Goal: Task Accomplishment & Management: Manage account settings

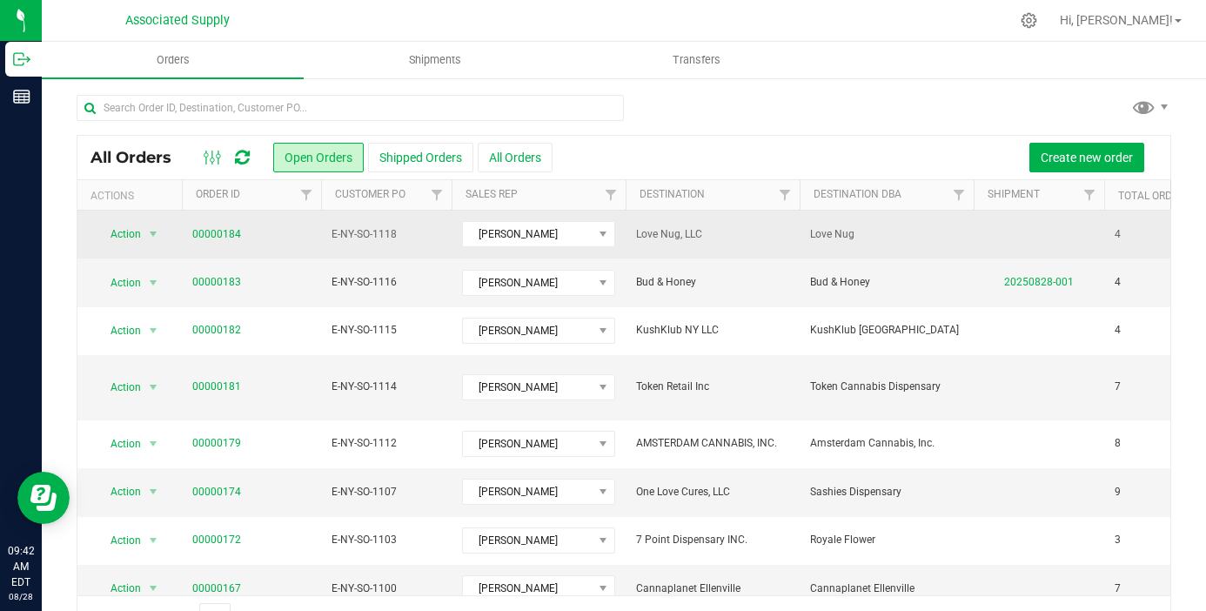
click at [672, 240] on span "Love Nug, LLC" at bounding box center [712, 234] width 153 height 17
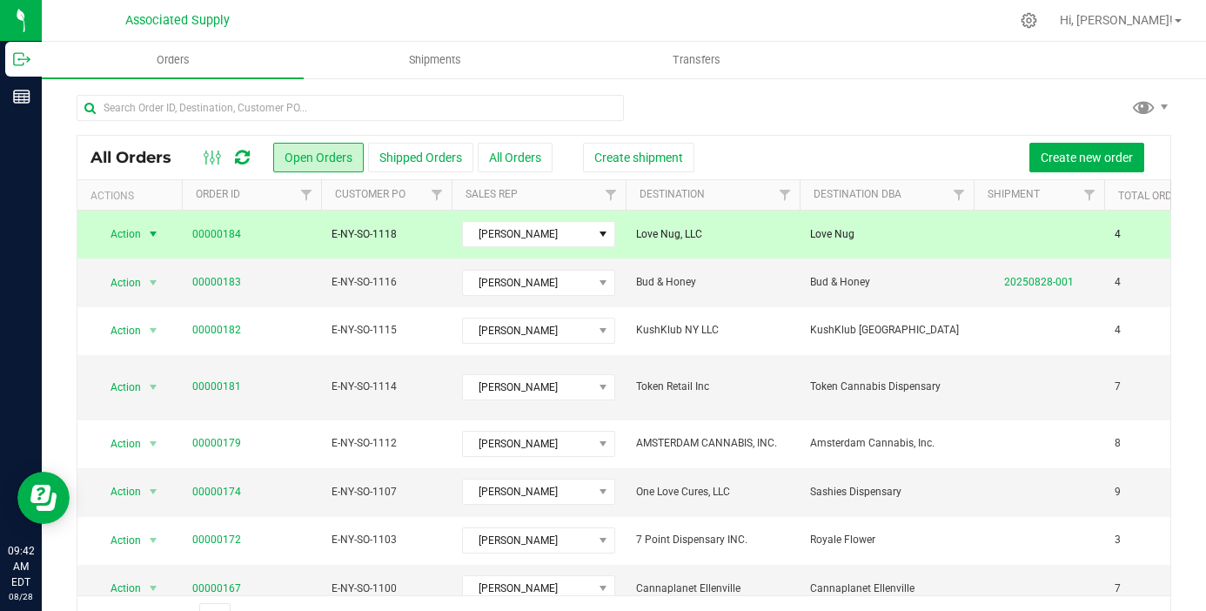
click at [143, 237] on span "select" at bounding box center [154, 234] width 22 height 24
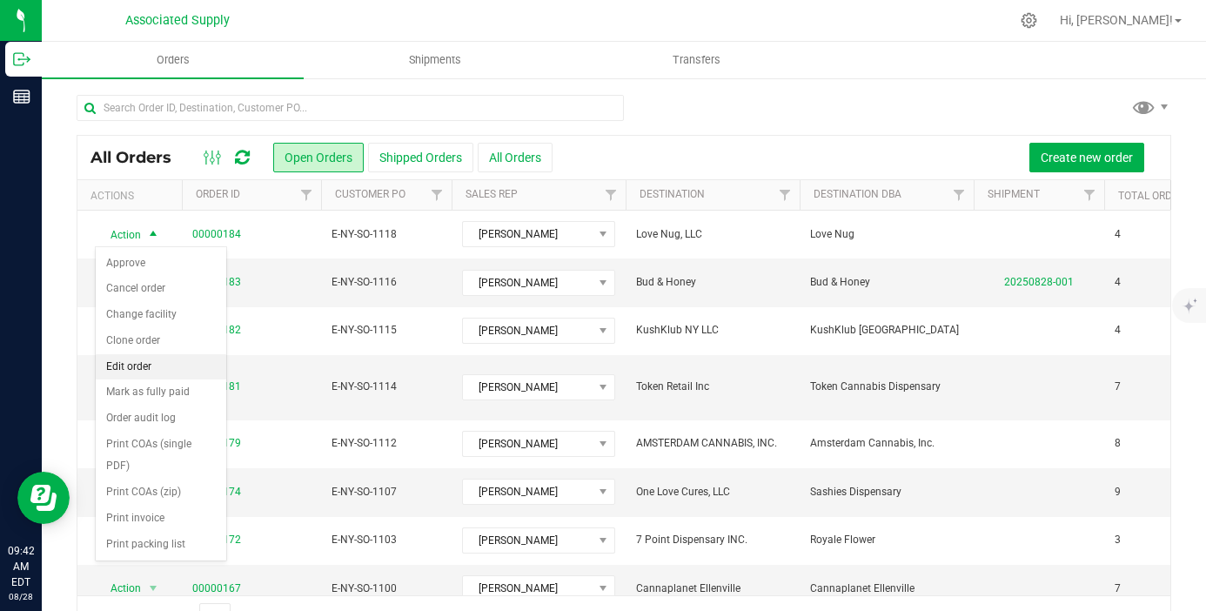
click at [153, 366] on li "Edit order" at bounding box center [161, 367] width 130 height 26
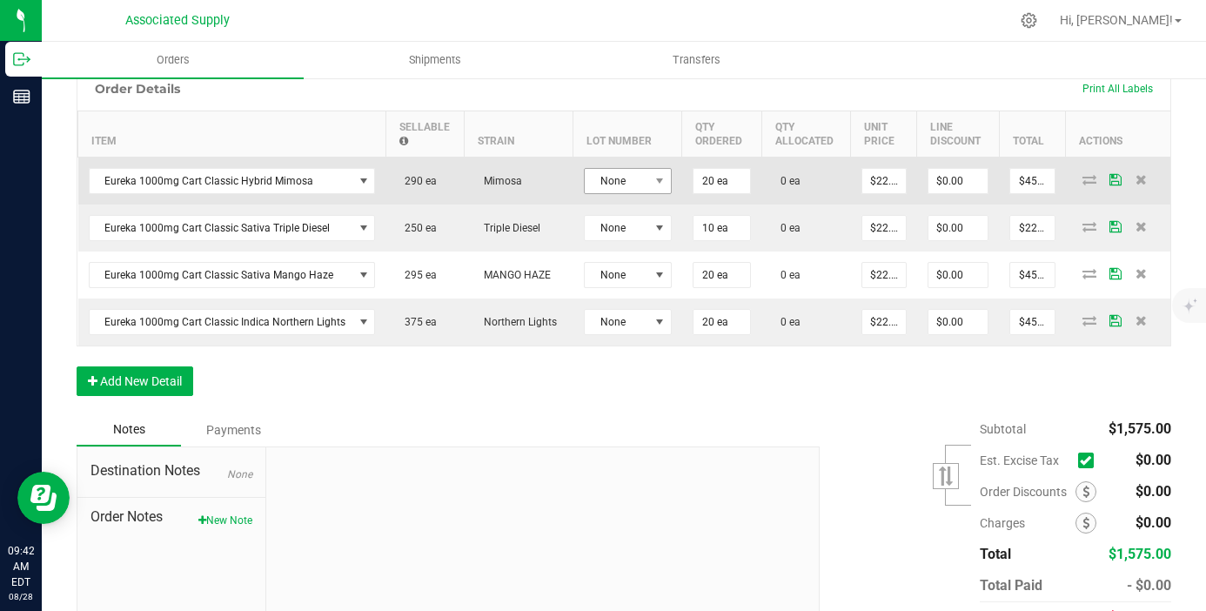
scroll to position [464, 0]
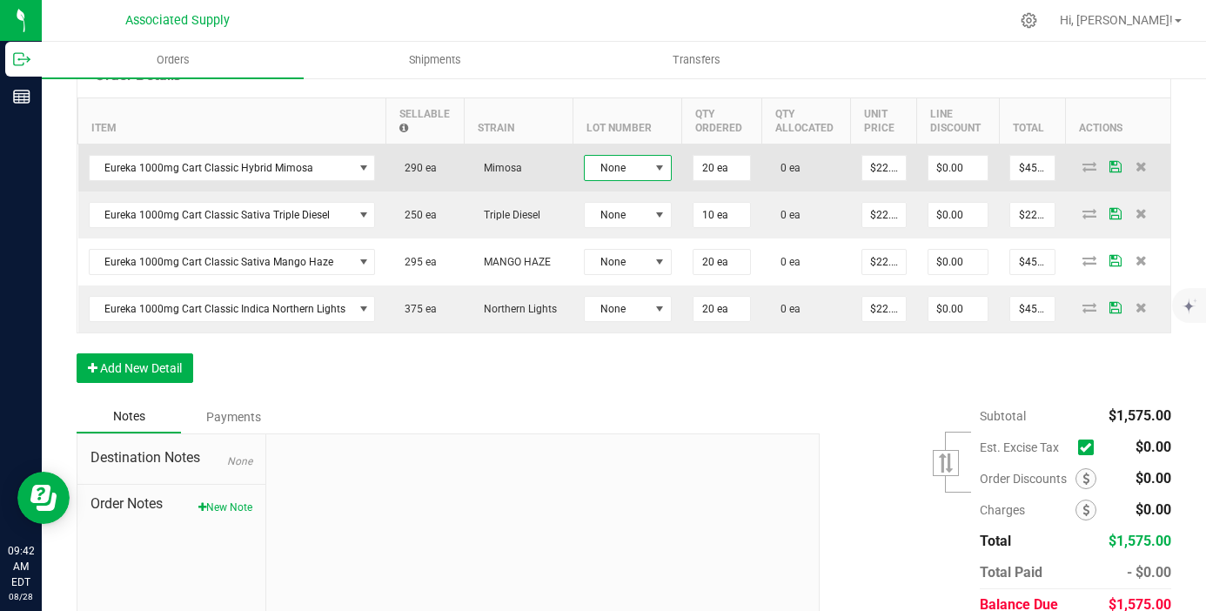
click at [643, 168] on span "None" at bounding box center [617, 168] width 64 height 24
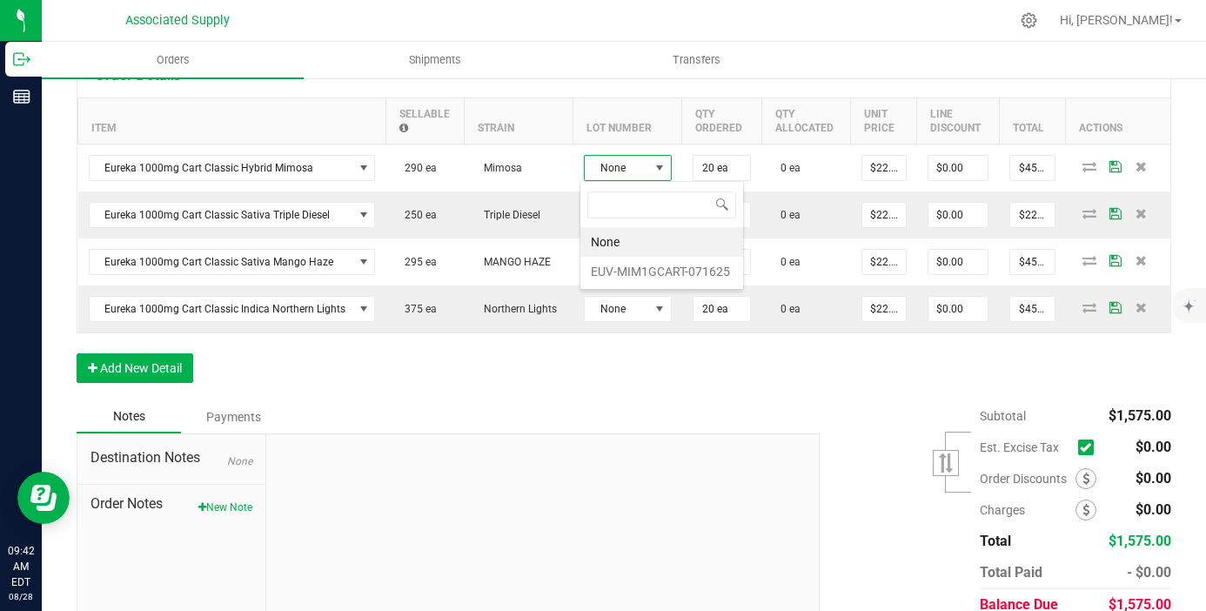
scroll to position [26, 88]
click at [643, 262] on li "EUV-MIM1GCART-071625" at bounding box center [661, 272] width 163 height 30
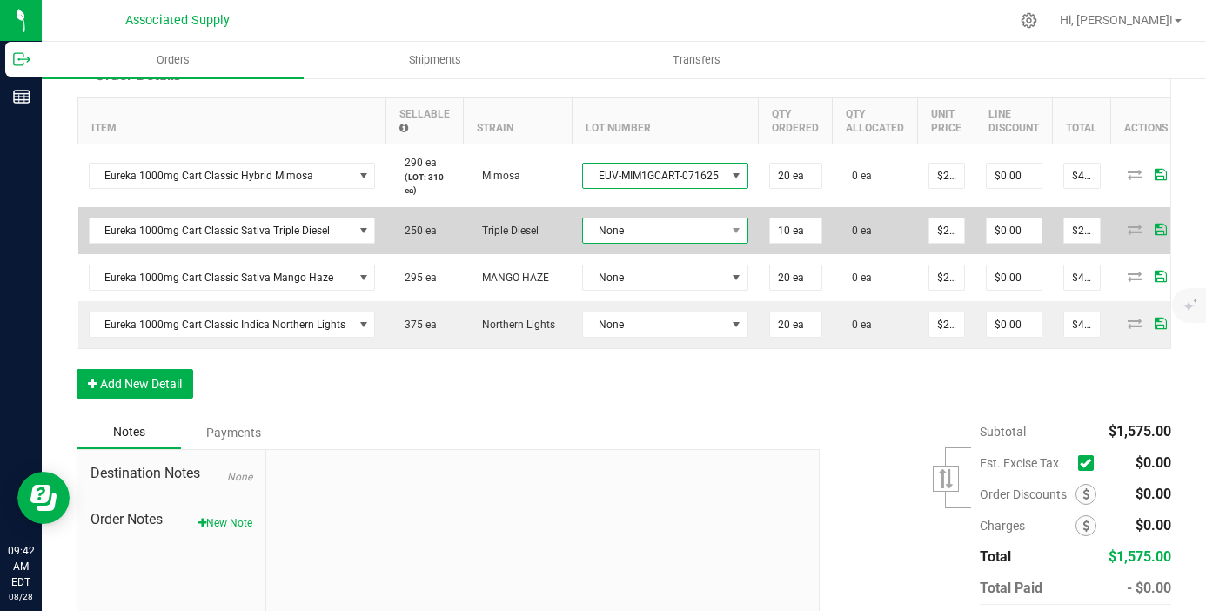
click at [643, 229] on span "None" at bounding box center [654, 230] width 143 height 24
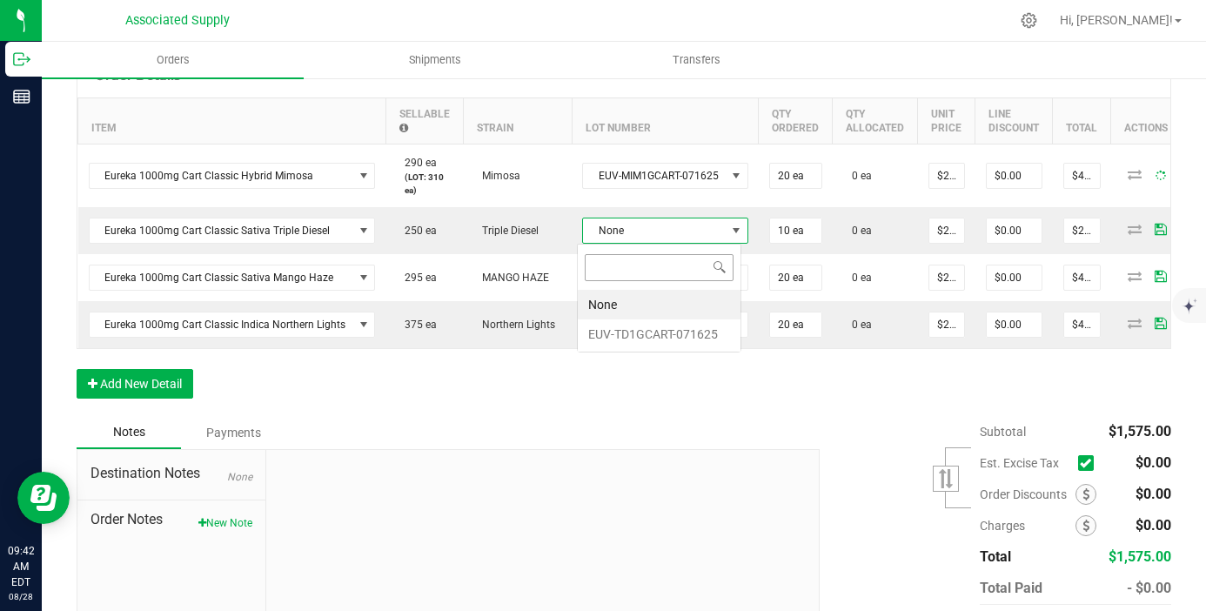
scroll to position [26, 164]
click at [651, 333] on li "EUV-TD1GCART-071625" at bounding box center [659, 334] width 163 height 30
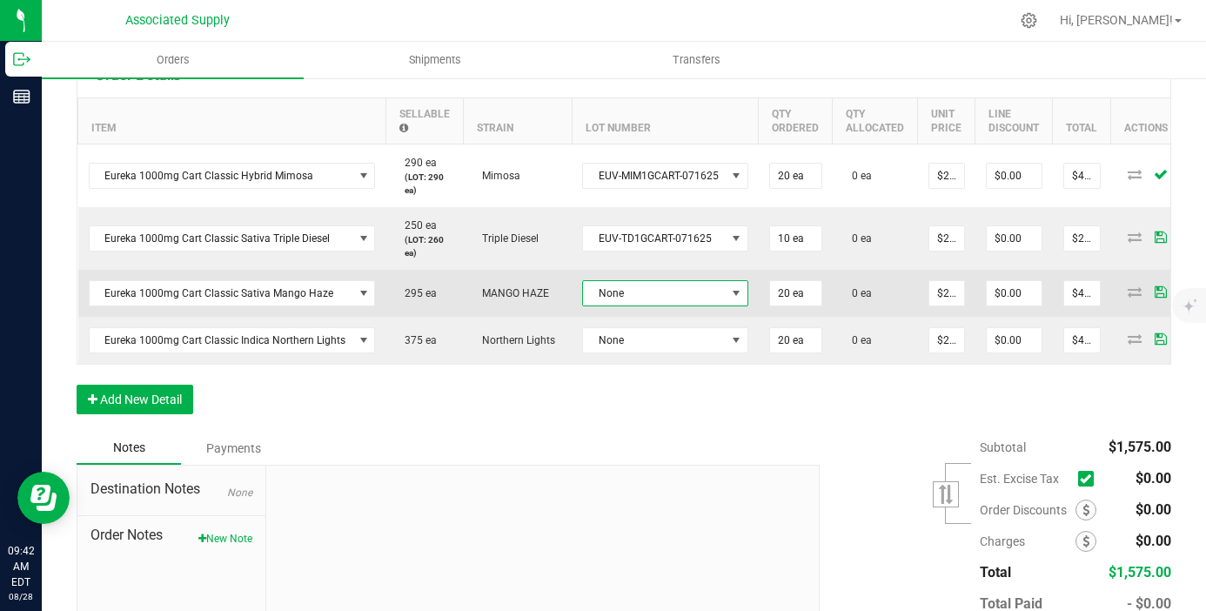
click at [658, 302] on span "None" at bounding box center [654, 293] width 143 height 24
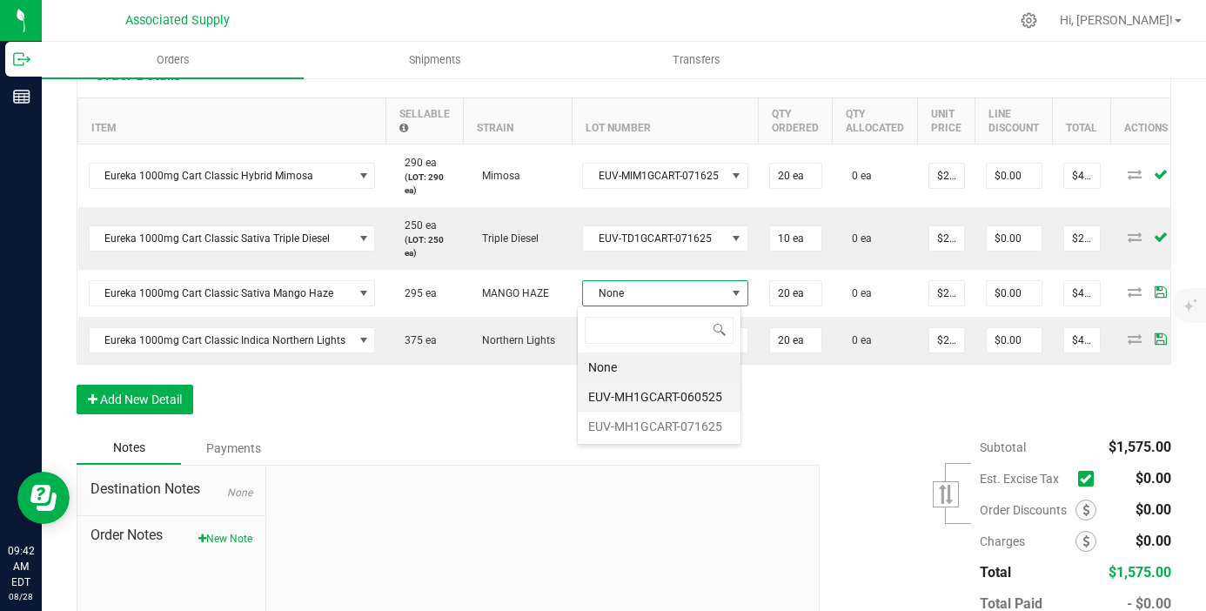
click at [667, 386] on li "EUV-MH1GCART-060525" at bounding box center [659, 397] width 163 height 30
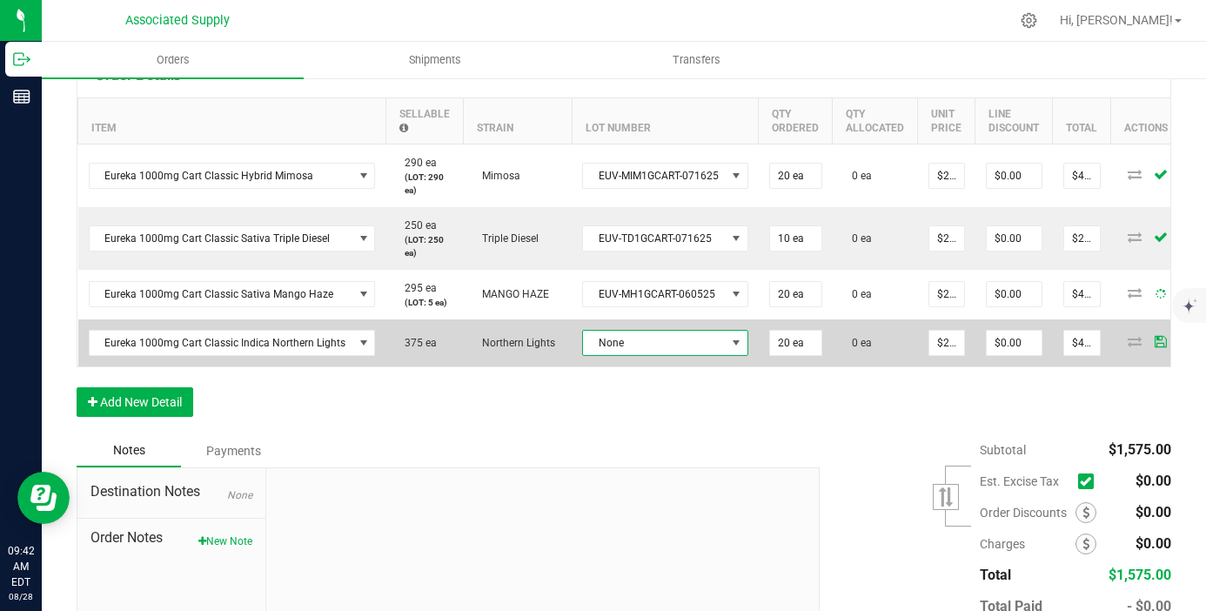
click at [669, 343] on span "None" at bounding box center [654, 343] width 143 height 24
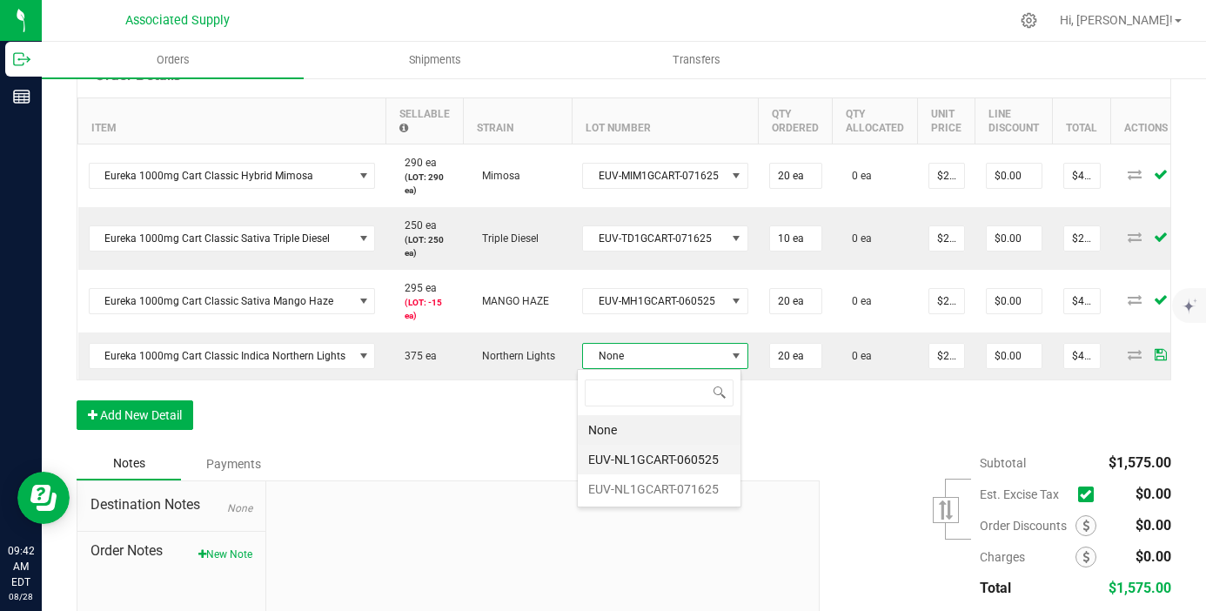
click at [672, 453] on li "EUV-NL1GCART-060525" at bounding box center [659, 459] width 163 height 30
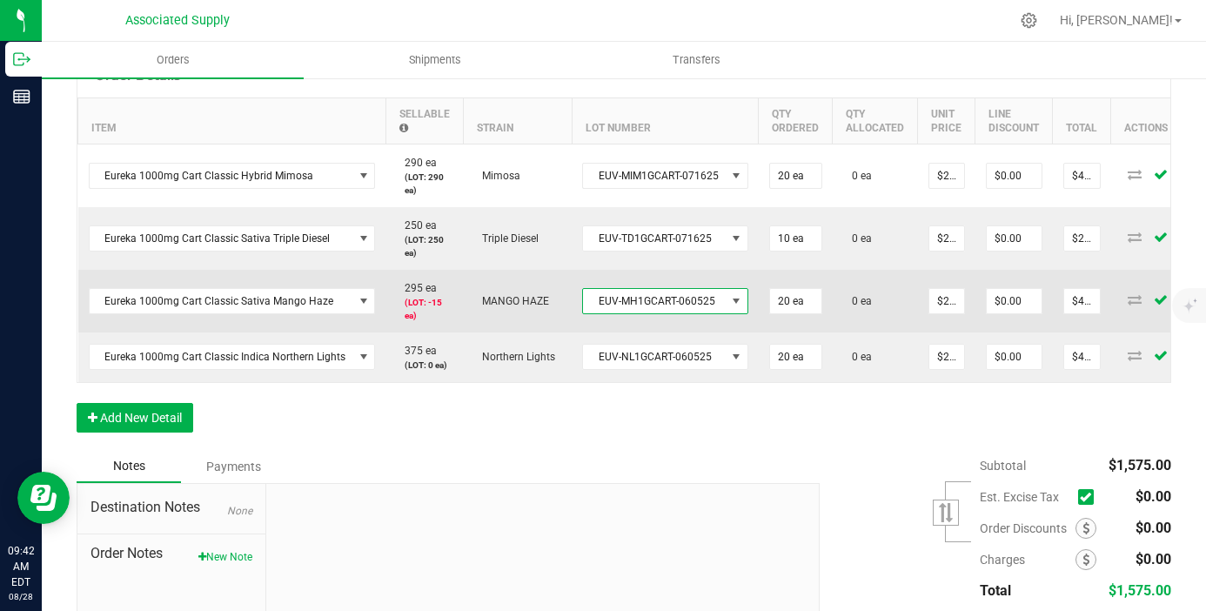
click at [695, 298] on span "EUV-MH1GCART-060525" at bounding box center [654, 301] width 143 height 24
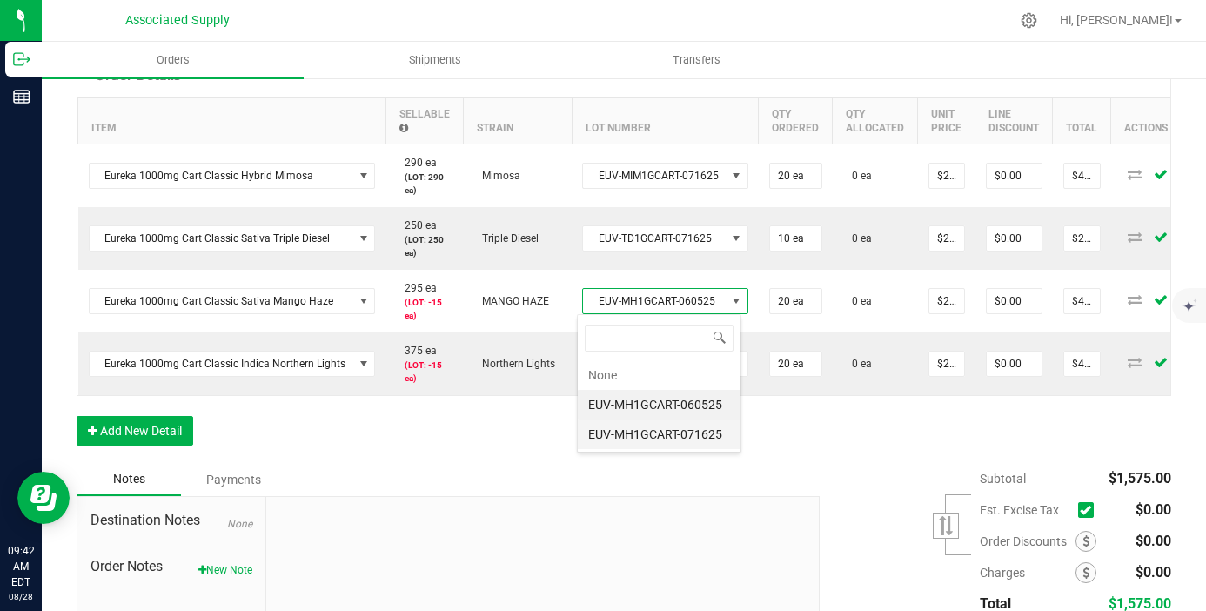
click at [680, 431] on li "EUV-MH1GCART-071625" at bounding box center [659, 434] width 163 height 30
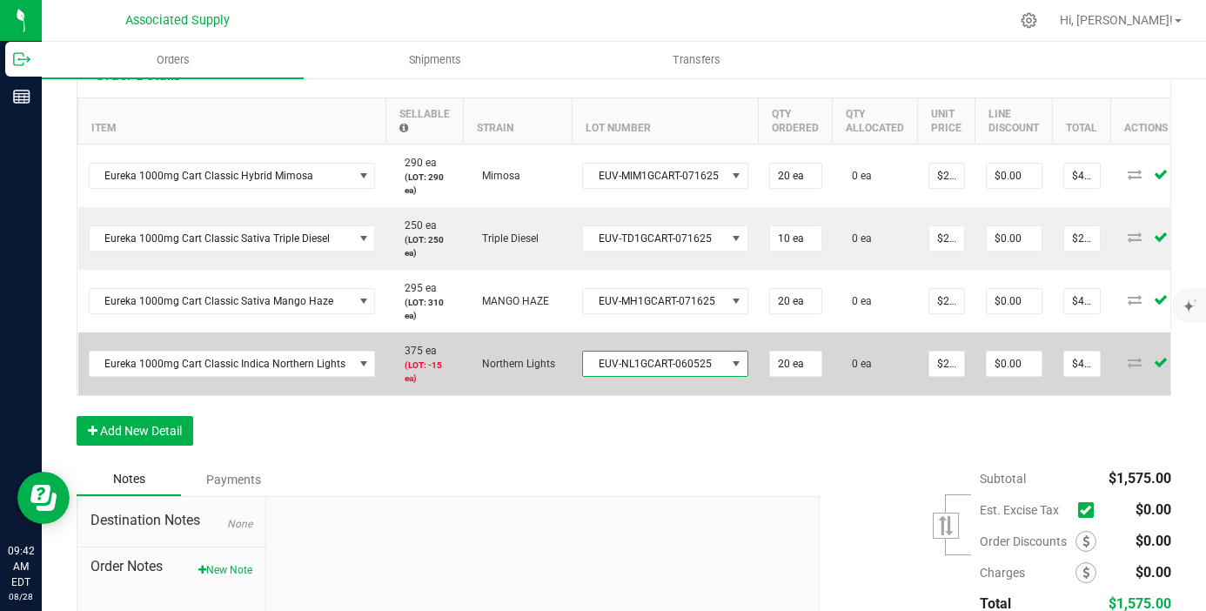
click at [694, 364] on span "EUV-NL1GCART-060525" at bounding box center [654, 363] width 143 height 24
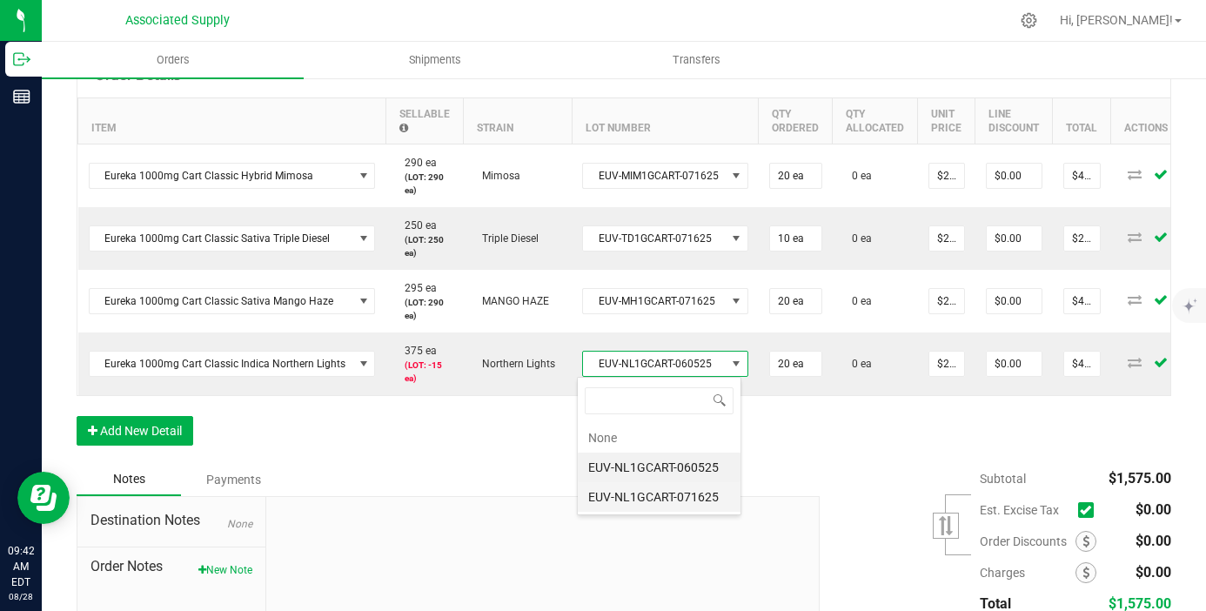
click at [698, 497] on li "EUV-NL1GCART-071625" at bounding box center [659, 497] width 163 height 30
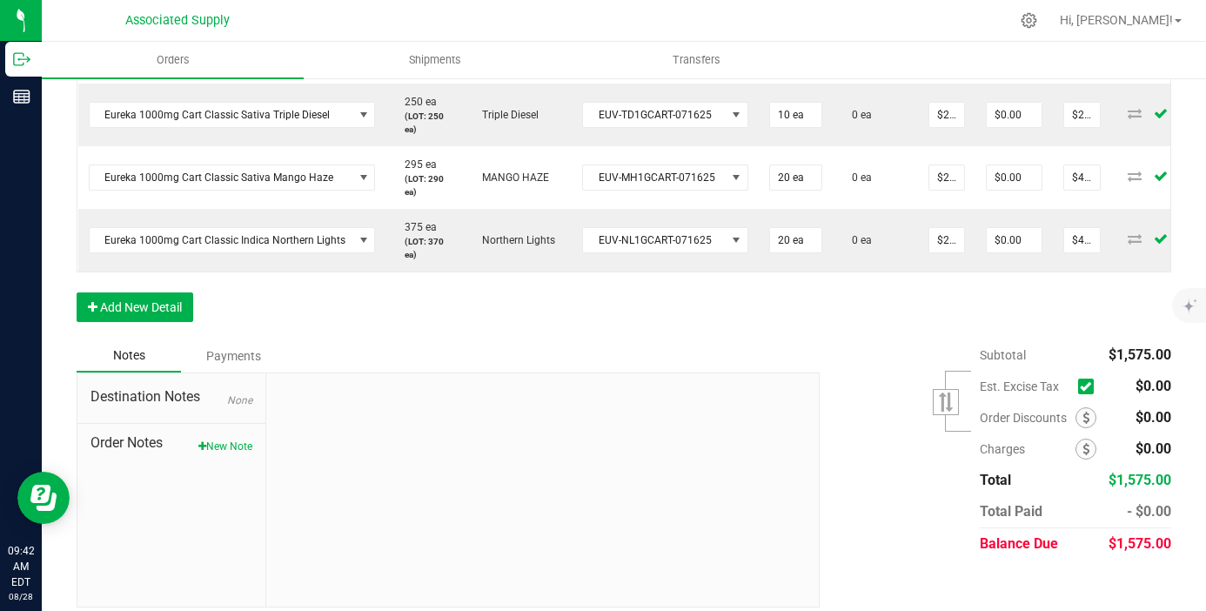
scroll to position [600, 0]
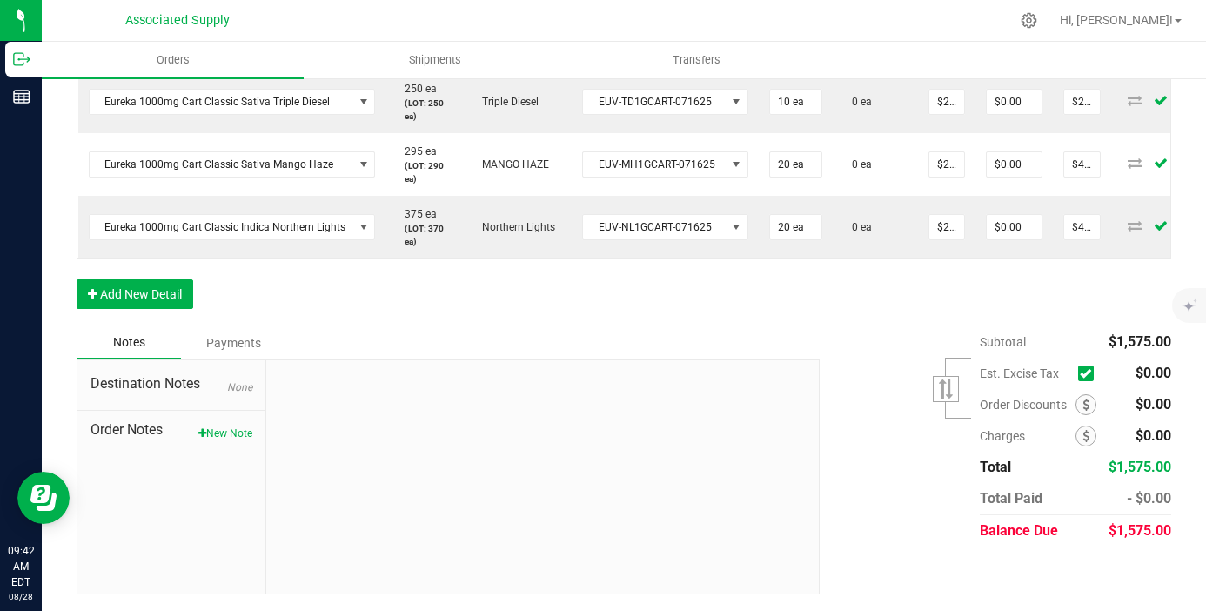
click at [237, 442] on div "Destination Notes None Order Notes New Note" at bounding box center [171, 476] width 189 height 233
click at [234, 437] on button "New Note" at bounding box center [225, 433] width 54 height 16
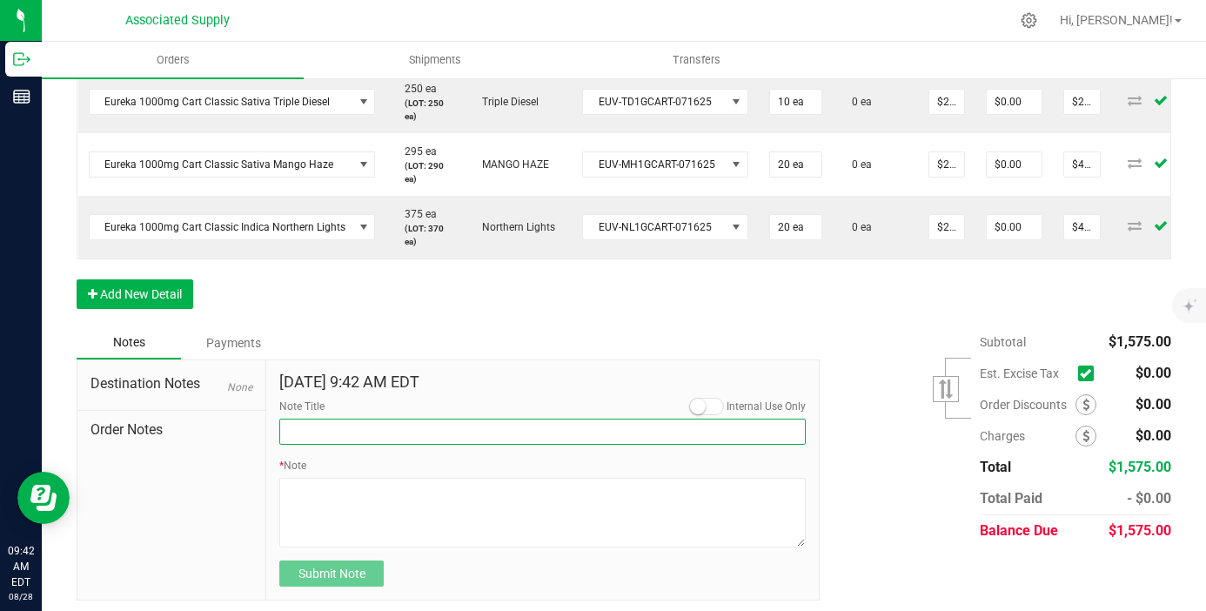
click at [354, 433] on input "Note Title" at bounding box center [542, 431] width 526 height 26
type input "NEW BANKING / WIRE INFO"
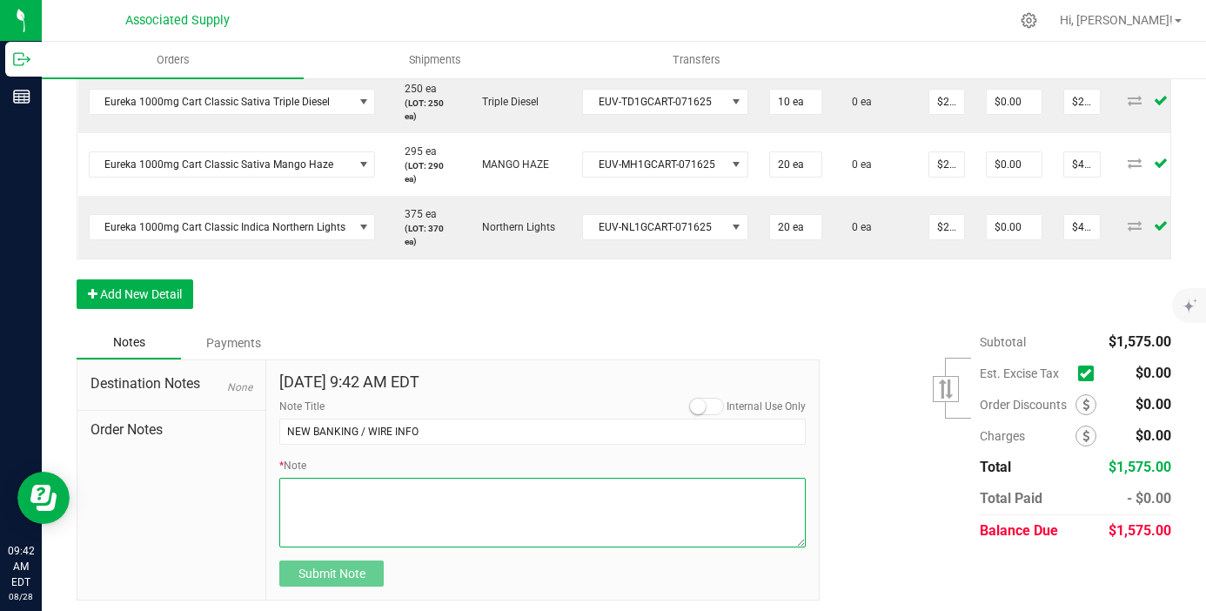
click at [364, 485] on textarea "* Note" at bounding box center [542, 513] width 526 height 70
paste textarea "Bank info for payment. Dime Community bank Routing # 021406667 Account # 500043…"
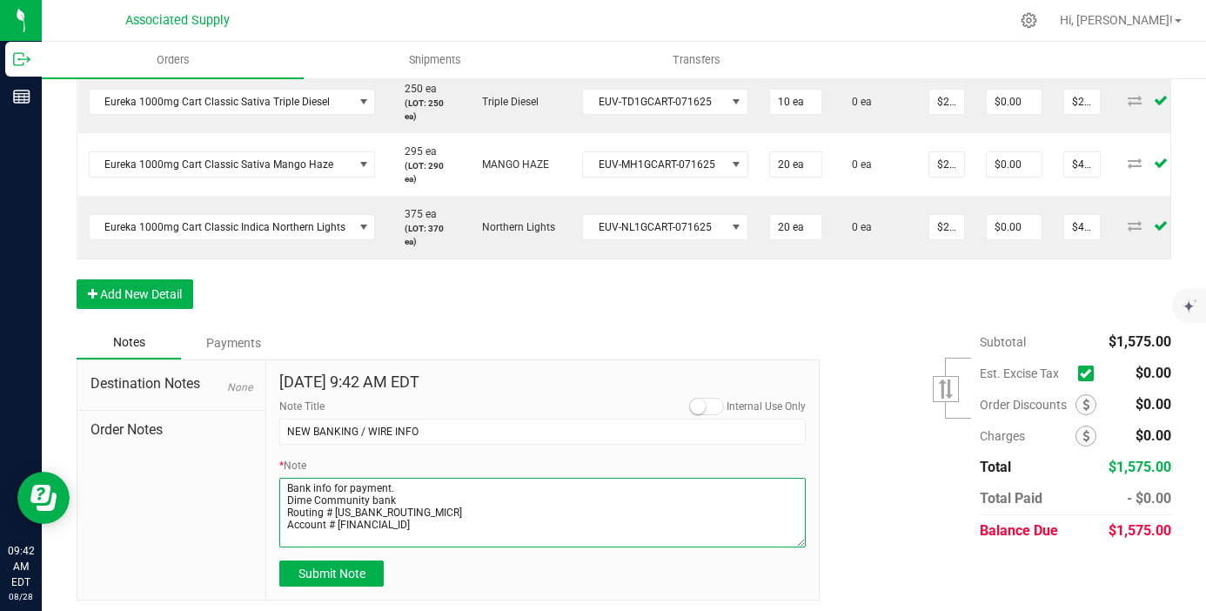
click at [288, 502] on textarea "* Note" at bounding box center [542, 513] width 526 height 70
type textarea "Bank info for payment. Dime Community bank Routing # 021406667 Account # 500043…"
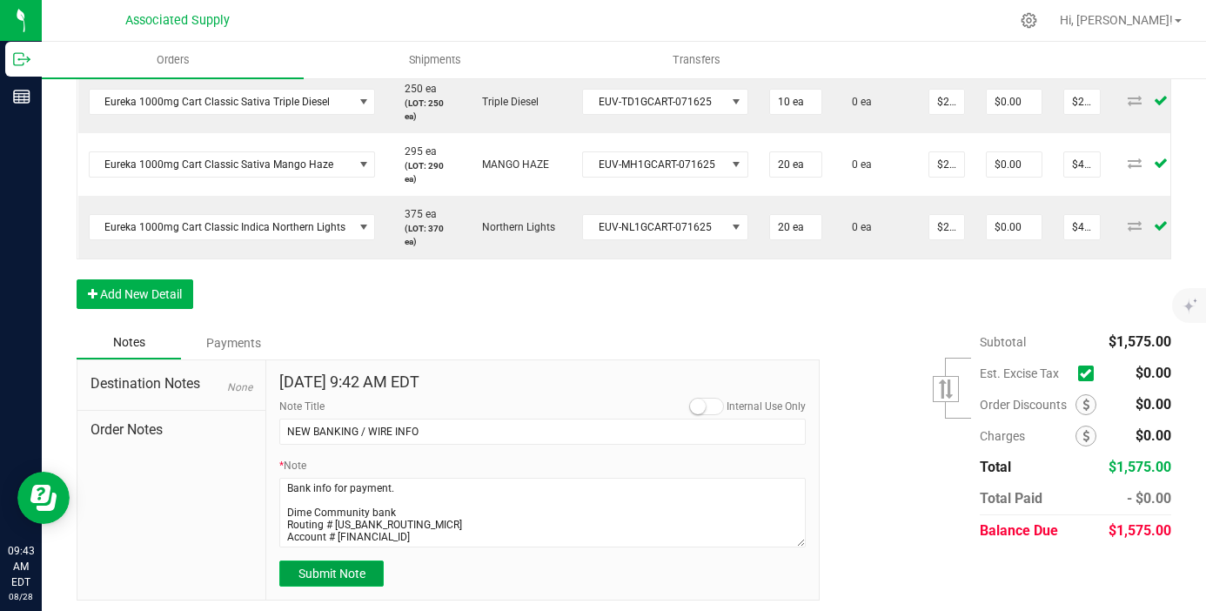
click at [325, 571] on span "Submit Note" at bounding box center [331, 573] width 67 height 14
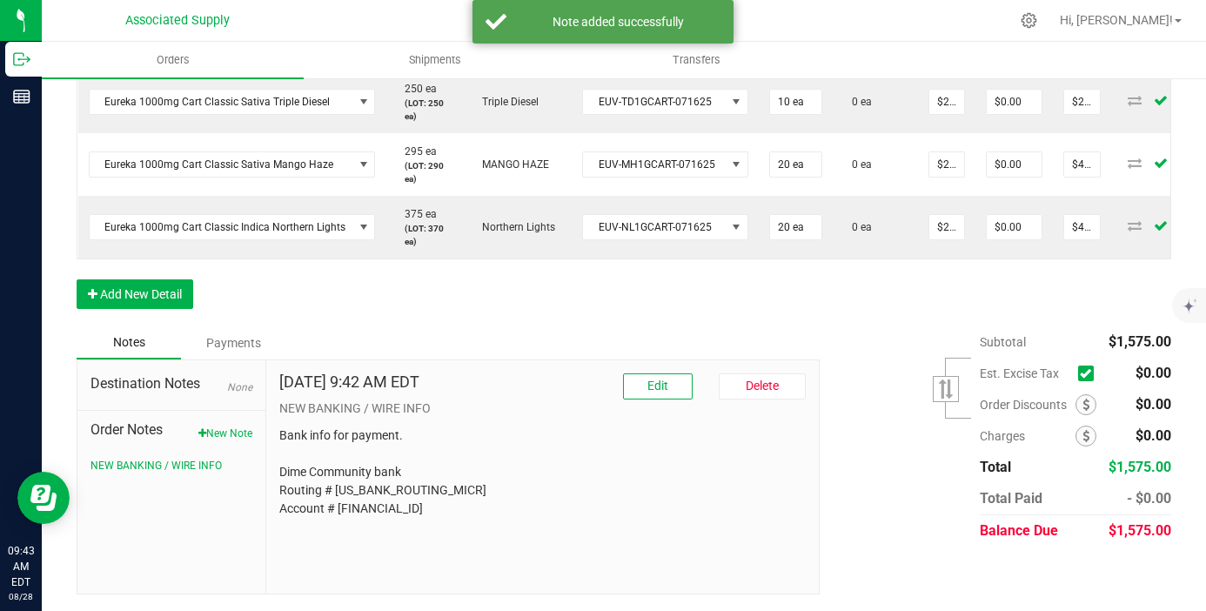
scroll to position [0, 0]
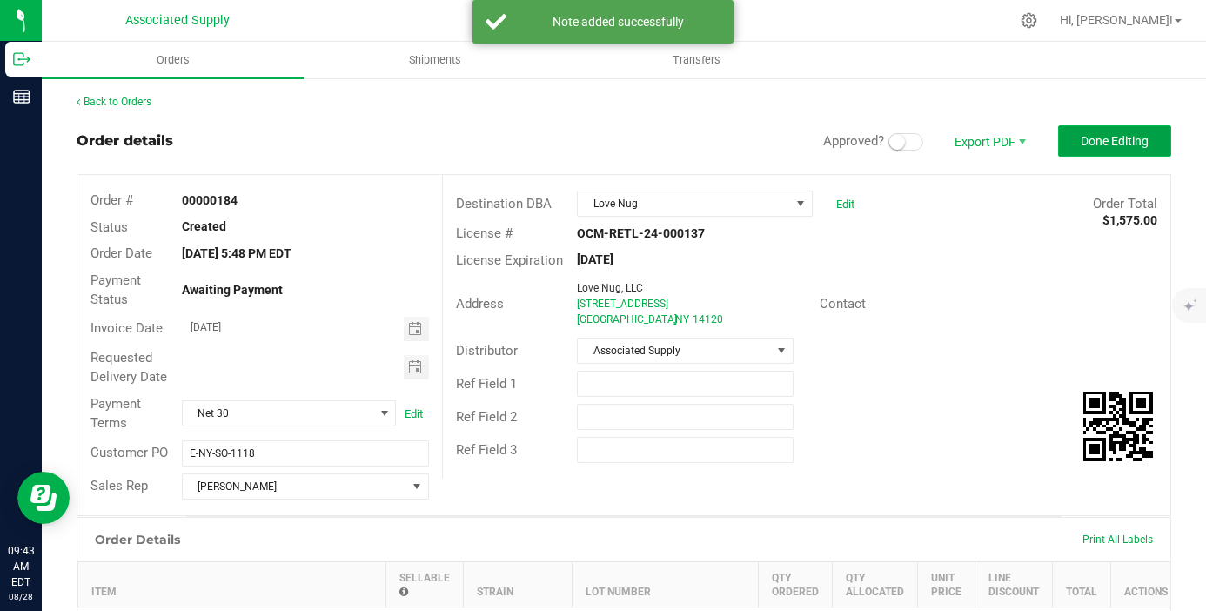
click at [1117, 137] on span "Done Editing" at bounding box center [1114, 141] width 68 height 14
